Goal: Task Accomplishment & Management: Check status

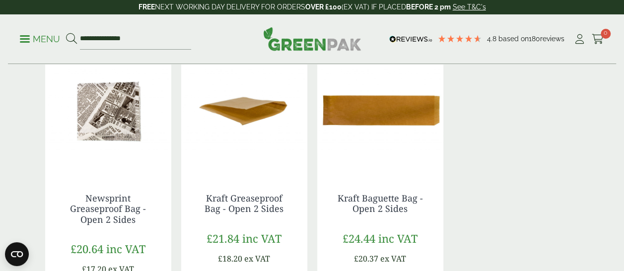
click at [115, 119] on img at bounding box center [108, 111] width 126 height 124
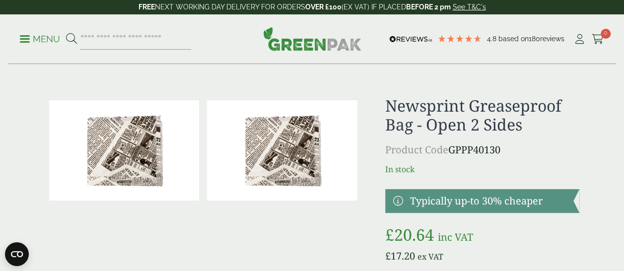
click at [275, 148] on img at bounding box center [282, 150] width 150 height 100
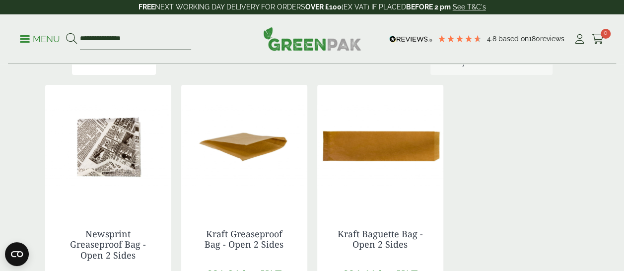
scroll to position [135, 0]
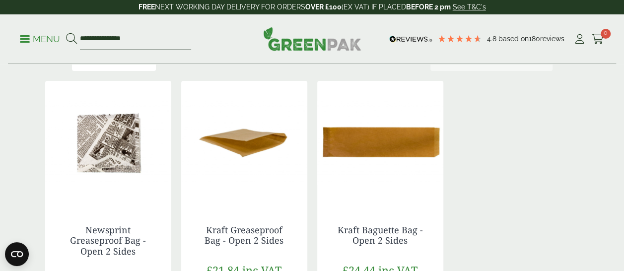
click at [131, 133] on img at bounding box center [108, 143] width 126 height 124
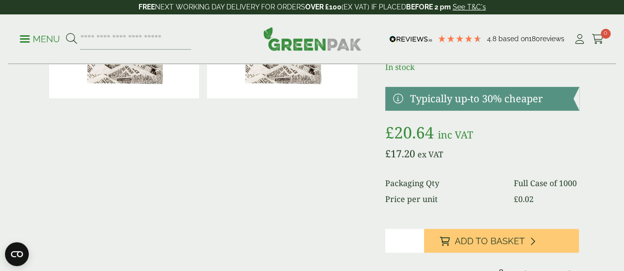
scroll to position [103, 0]
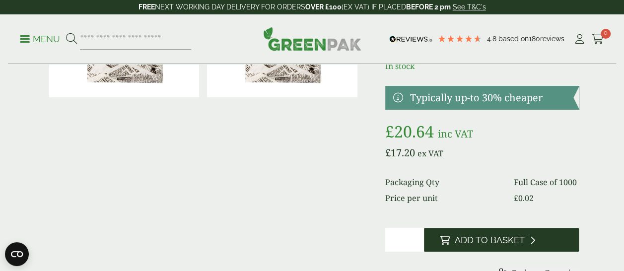
click at [465, 244] on span "Add to Basket" at bounding box center [490, 240] width 70 height 11
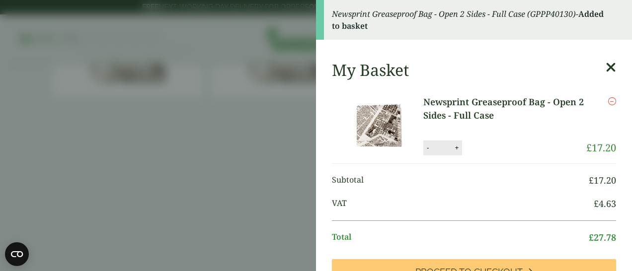
click at [605, 69] on icon at bounding box center [610, 68] width 10 height 14
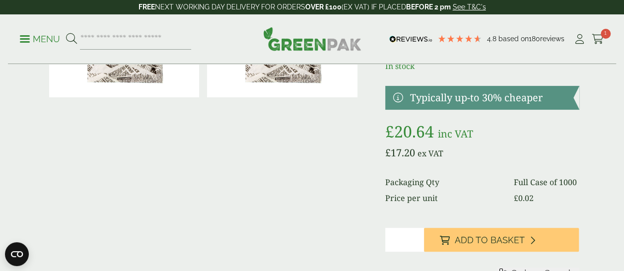
scroll to position [0, 0]
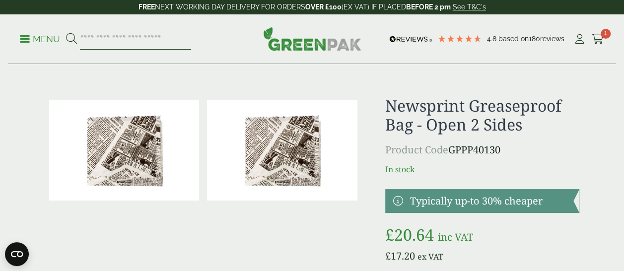
click at [136, 34] on input "search" at bounding box center [135, 39] width 111 height 21
type input "*******"
click at [66, 33] on button at bounding box center [71, 39] width 11 height 13
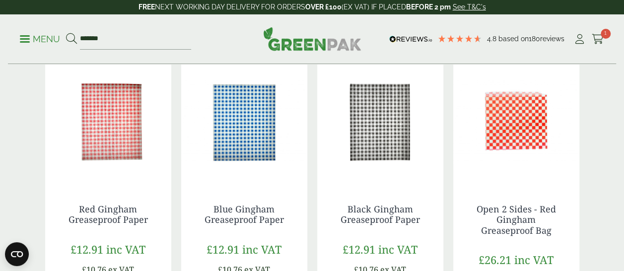
scroll to position [143, 0]
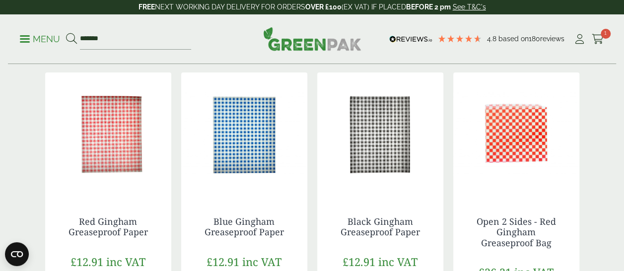
click at [379, 156] on img at bounding box center [380, 134] width 126 height 124
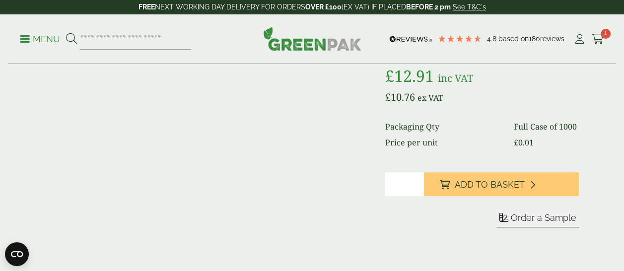
scroll to position [166, 0]
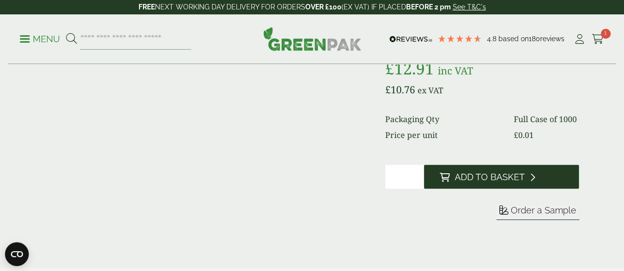
click at [489, 180] on span "Add to Basket" at bounding box center [490, 177] width 70 height 11
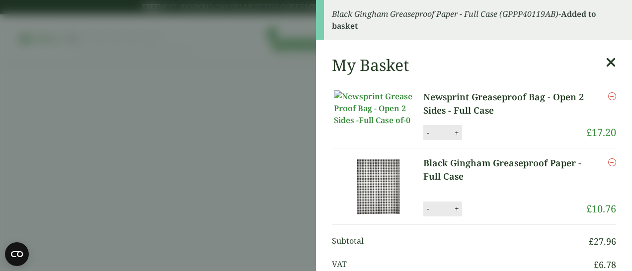
click at [603, 39] on aside "Black Gingham Greaseproof Paper - Full Case (GPPP40119AB) - Added to basket My …" at bounding box center [316, 135] width 632 height 271
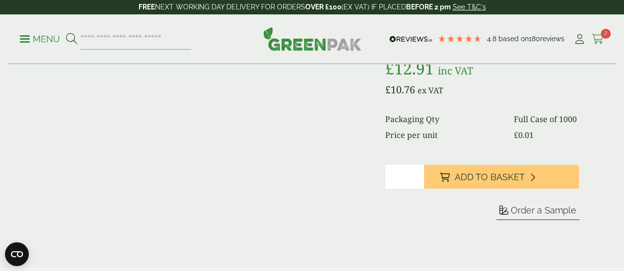
click at [599, 39] on icon at bounding box center [598, 39] width 12 height 10
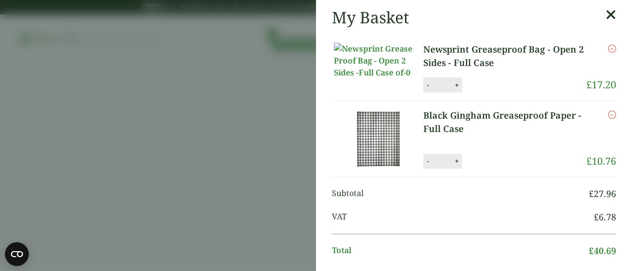
click at [605, 14] on icon at bounding box center [610, 15] width 10 height 14
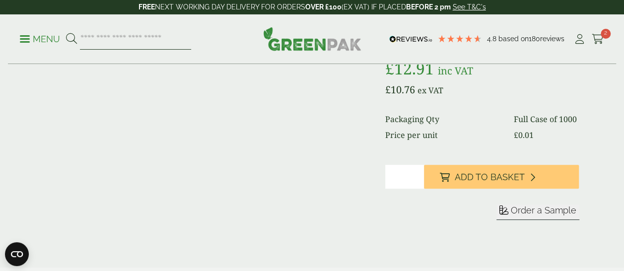
click at [92, 32] on input "search" at bounding box center [135, 39] width 111 height 21
type input "**********"
click at [66, 33] on button at bounding box center [71, 39] width 11 height 13
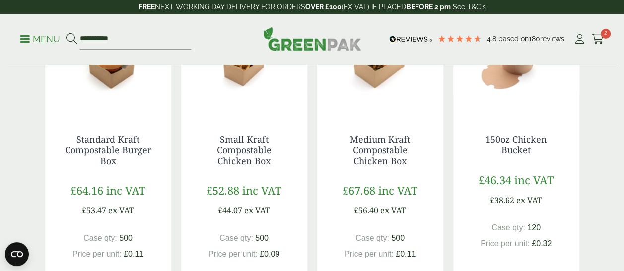
scroll to position [224, 0]
click at [366, 67] on img at bounding box center [380, 53] width 126 height 124
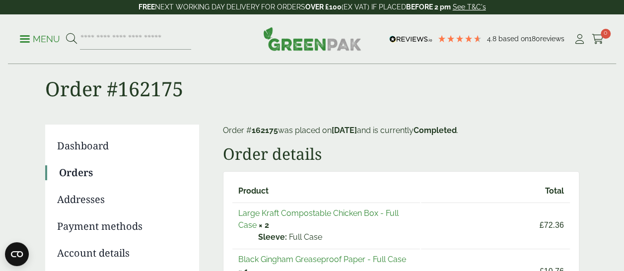
scroll to position [4, 0]
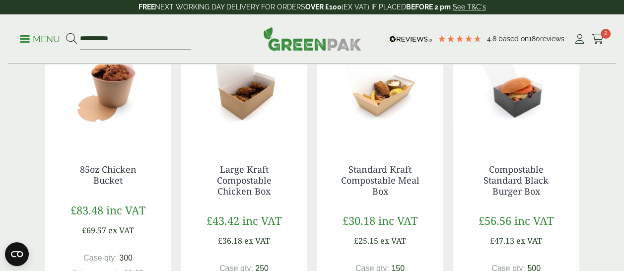
scroll to position [527, 0]
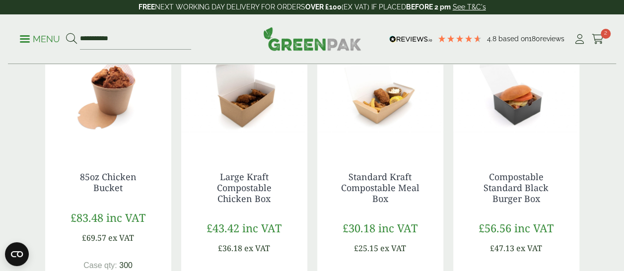
click at [251, 105] on img at bounding box center [244, 90] width 126 height 124
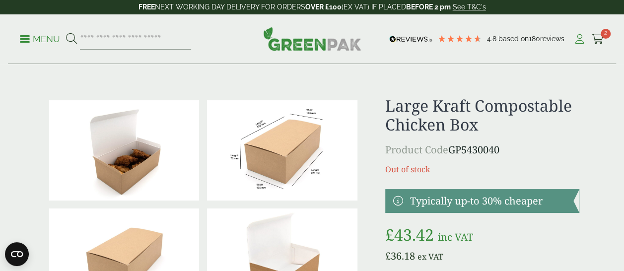
click at [578, 36] on icon at bounding box center [579, 39] width 12 height 10
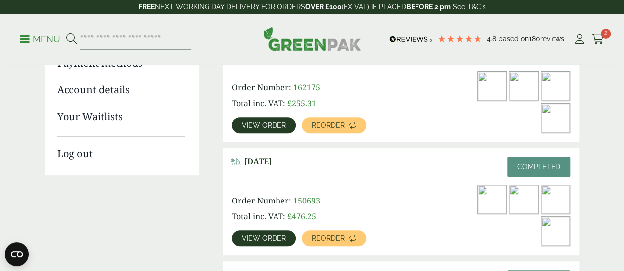
scroll to position [187, 0]
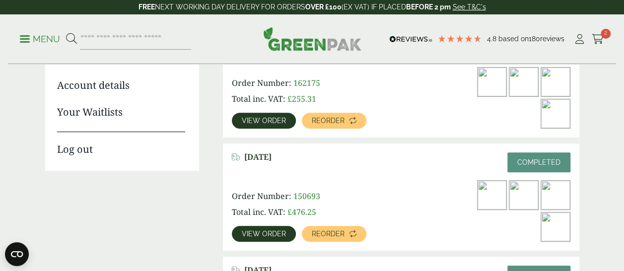
click at [560, 110] on img at bounding box center [555, 113] width 29 height 29
click at [282, 121] on span "View order" at bounding box center [264, 120] width 44 height 7
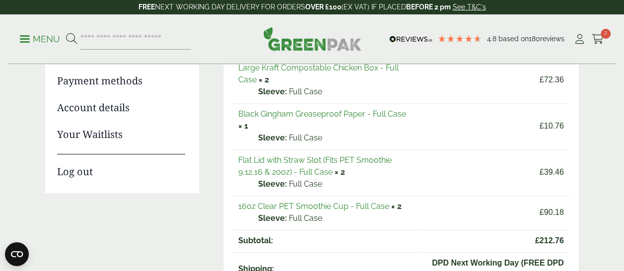
scroll to position [165, 0]
